Goal: Transaction & Acquisition: Purchase product/service

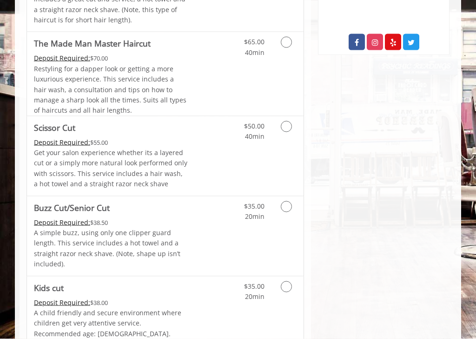
scroll to position [518, 0]
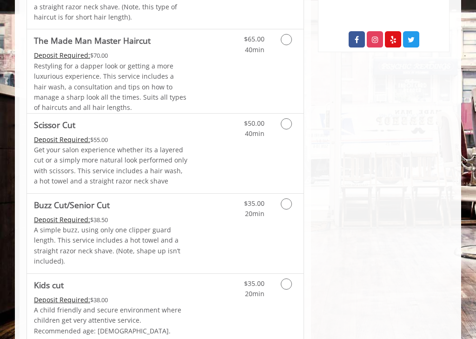
click at [278, 120] on div "Grooming services" at bounding box center [288, 126] width 32 height 26
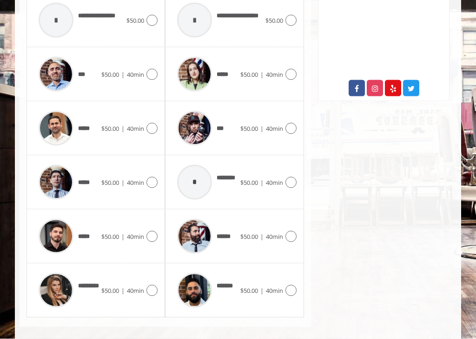
scroll to position [476, 0]
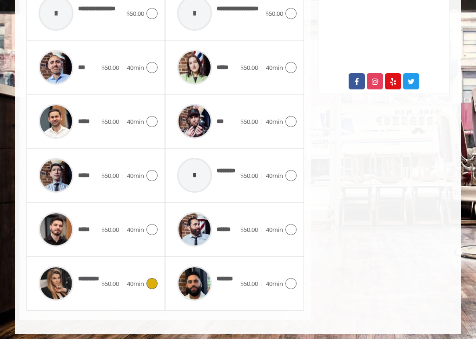
click at [147, 279] on icon at bounding box center [152, 283] width 11 height 11
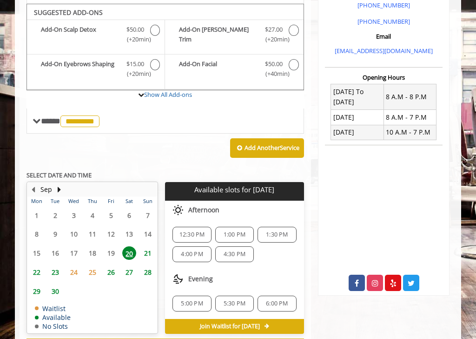
scroll to position [277, 0]
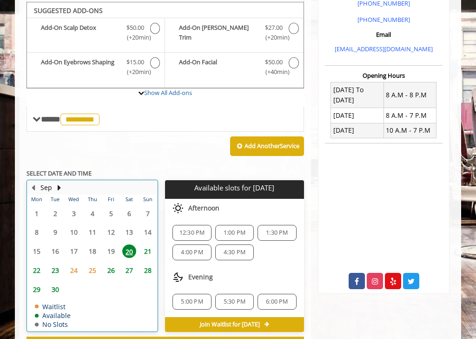
click at [60, 187] on button "Next Month" at bounding box center [58, 187] width 7 height 10
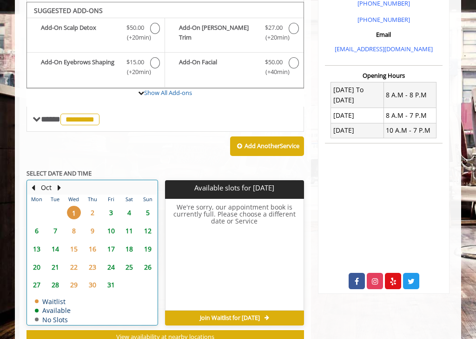
click at [61, 182] on button "Next Month" at bounding box center [58, 187] width 7 height 10
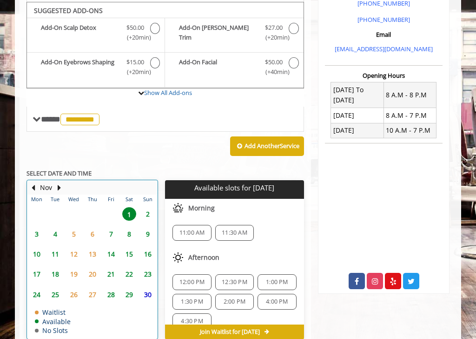
click at [58, 182] on button "Next Month" at bounding box center [58, 187] width 7 height 10
click at [60, 186] on button "Next Month" at bounding box center [58, 187] width 7 height 10
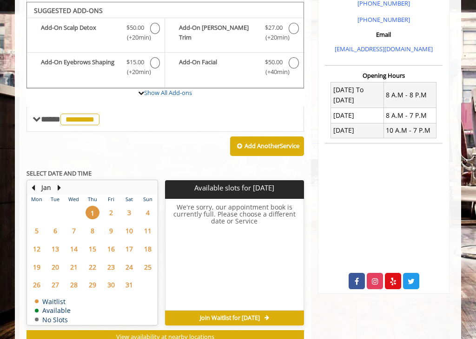
click at [72, 245] on span "14" at bounding box center [74, 248] width 14 height 13
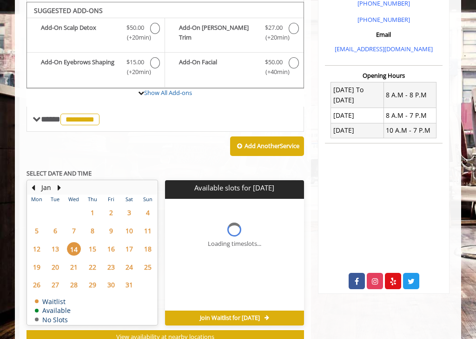
scroll to position [303, 0]
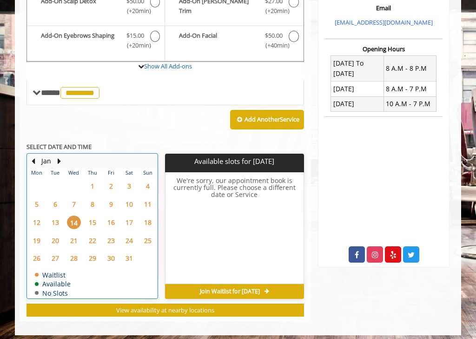
click at [59, 160] on button "Next Month" at bounding box center [58, 161] width 7 height 10
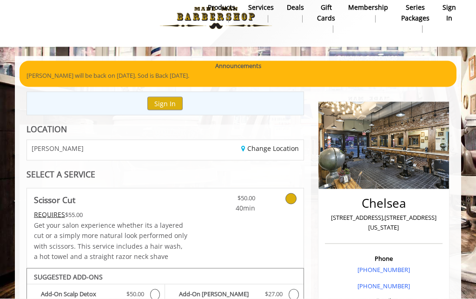
scroll to position [0, 0]
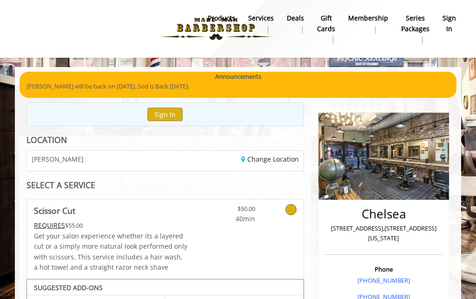
click at [365, 20] on b "Membership" at bounding box center [368, 18] width 40 height 10
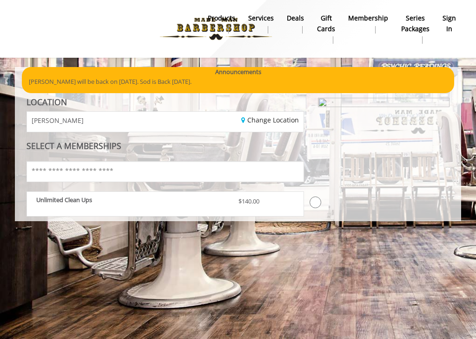
click at [48, 239] on html "Something went wrong! Try reload Main Menu . products Services Deals gift cards…" at bounding box center [238, 169] width 476 height 339
click at [49, 208] on div "Unlimited Clean Ups" at bounding box center [130, 204] width 202 height 16
